Goal: Obtain resource: Download file/media

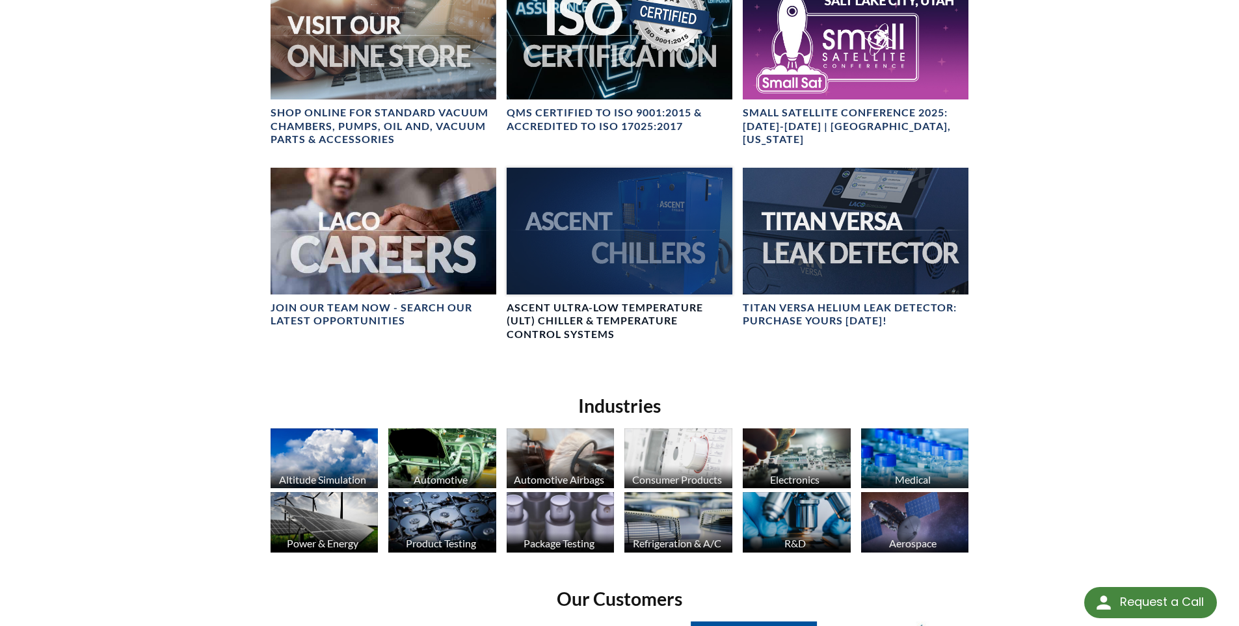
scroll to position [716, 0]
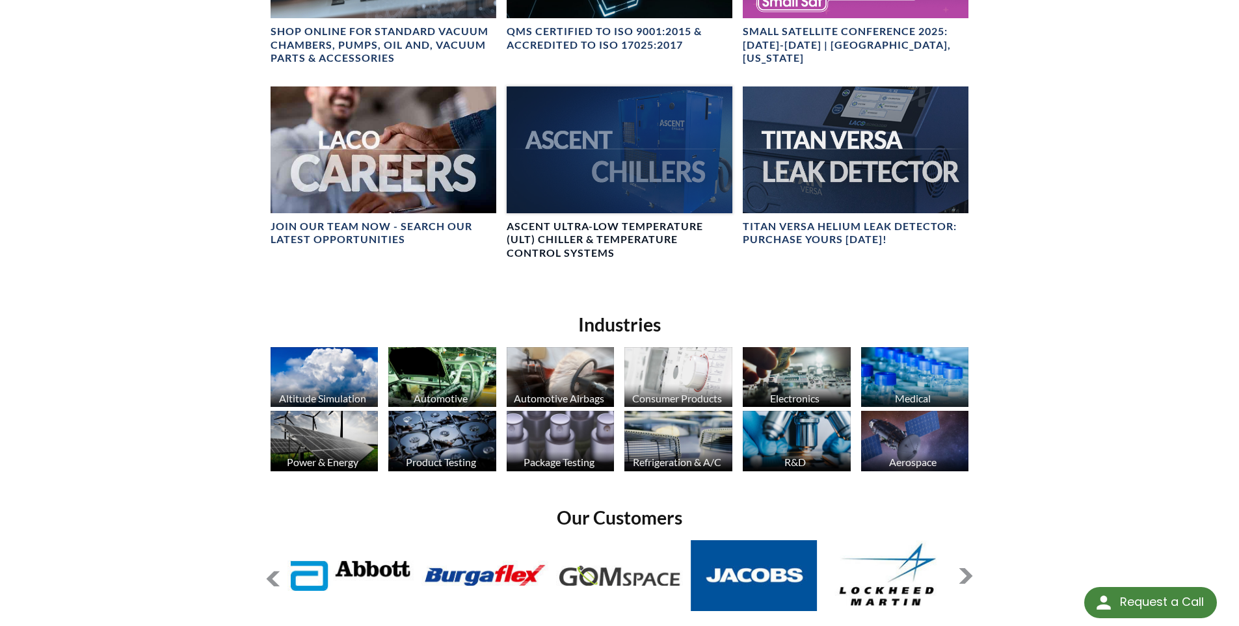
click at [611, 156] on div at bounding box center [620, 150] width 226 height 127
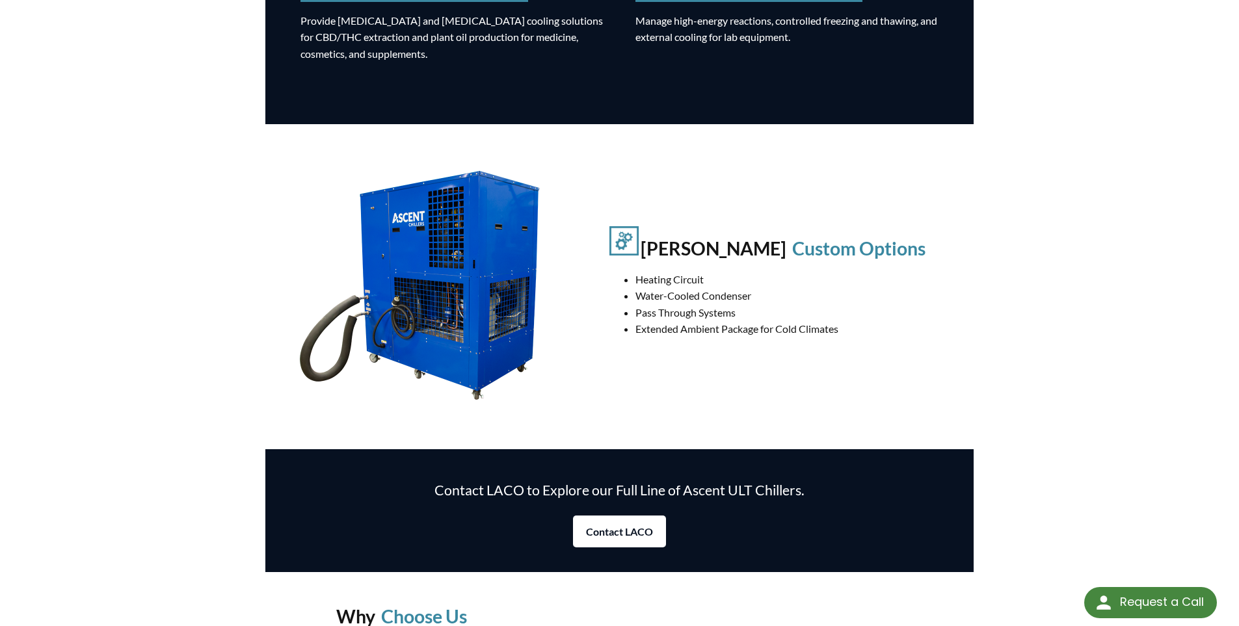
scroll to position [1301, 0]
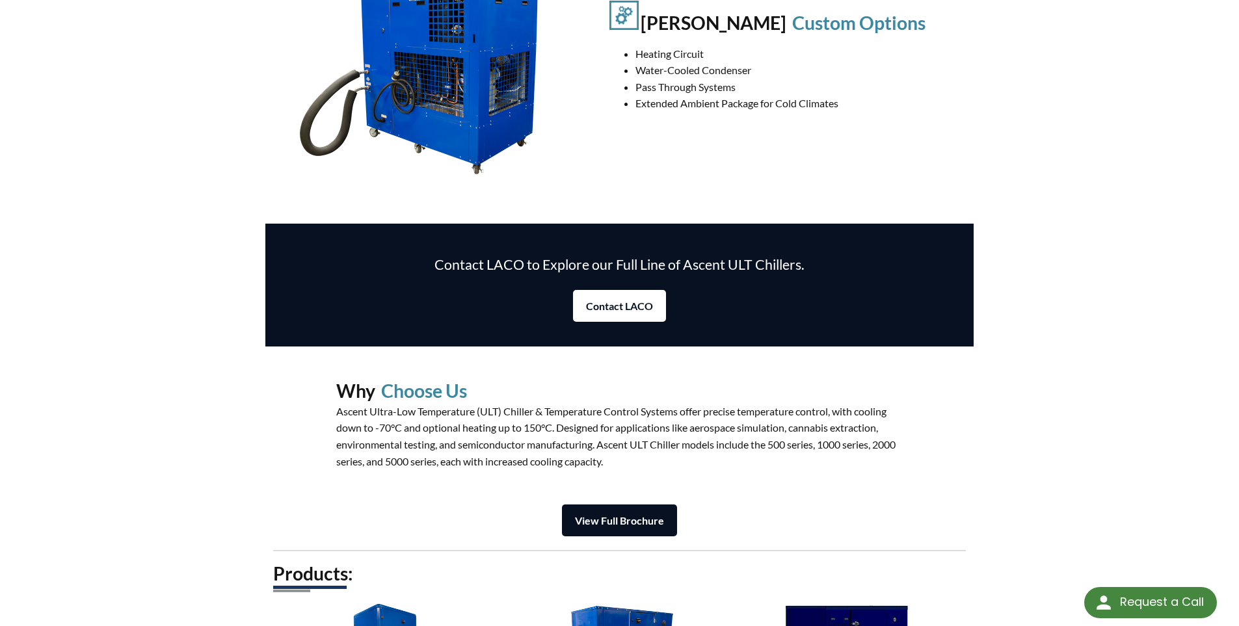
click at [593, 519] on strong "View Full Brochure" at bounding box center [619, 521] width 89 height 12
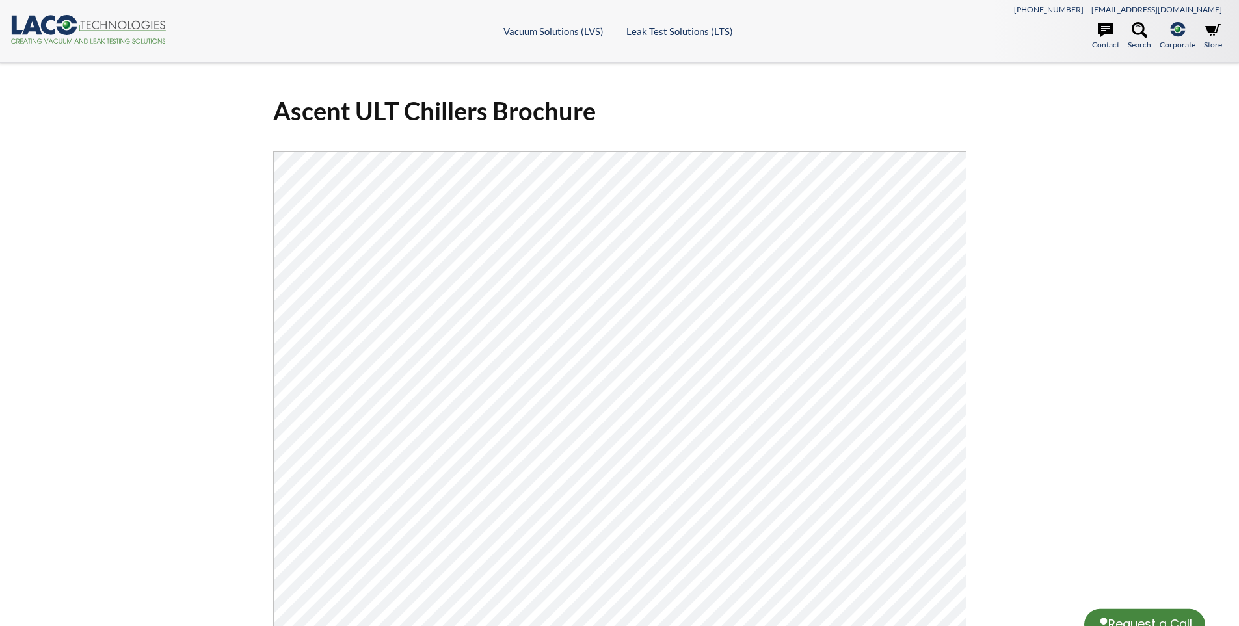
select select "Language Translate Widget"
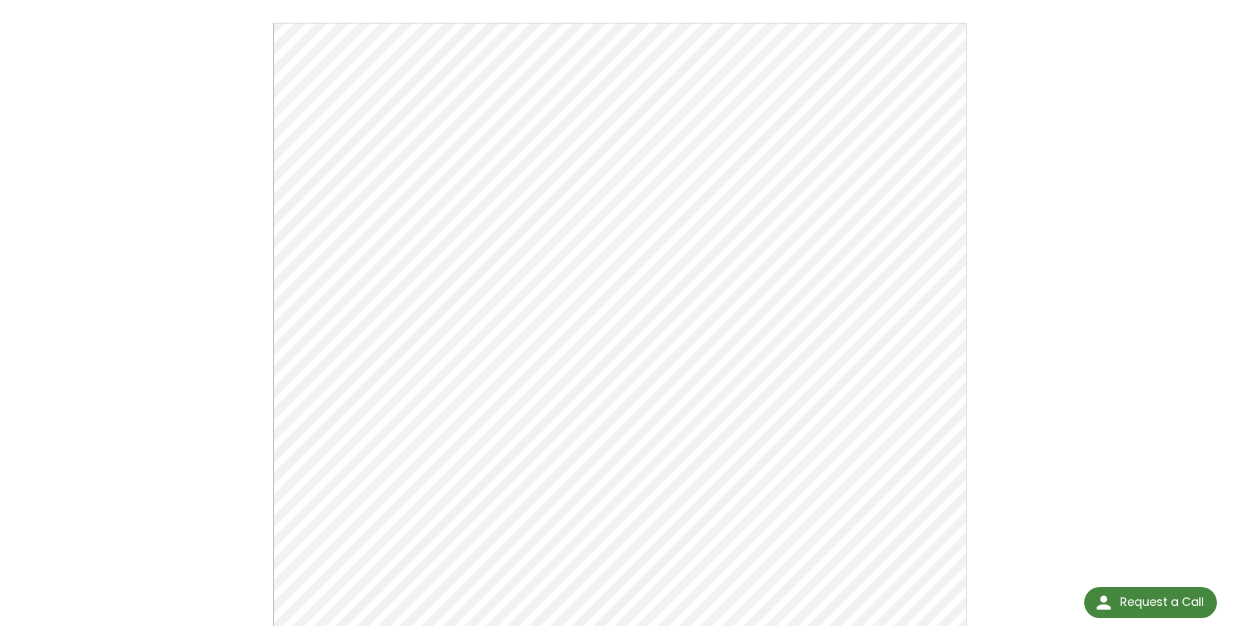
scroll to position [105, 0]
